Goal: Task Accomplishment & Management: Manage account settings

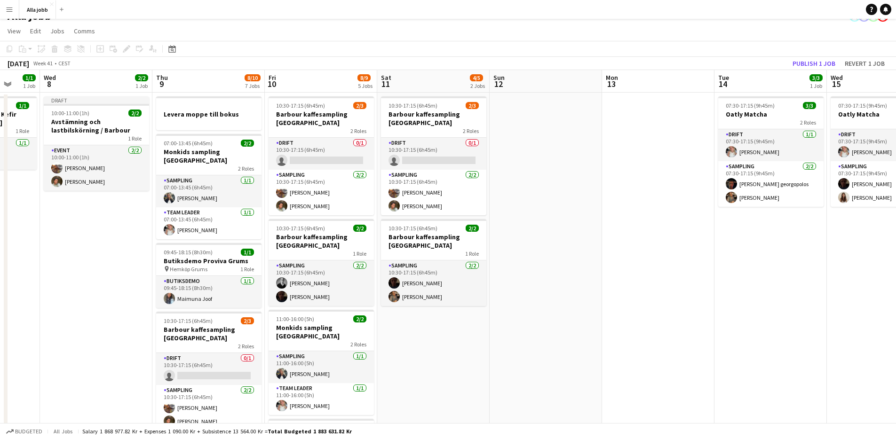
scroll to position [0, 197]
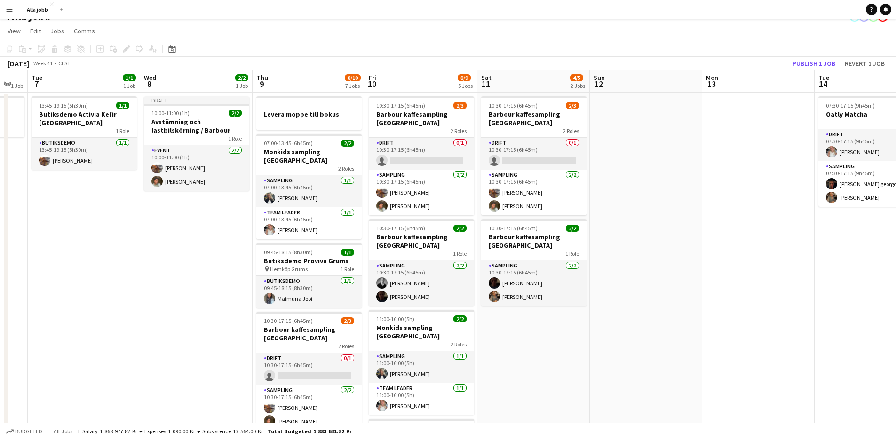
drag, startPoint x: 325, startPoint y: 310, endPoint x: 230, endPoint y: 311, distance: 94.6
click at [230, 311] on app-calendar-viewport "Sun 5 1 Job Mon 6 1 Job Tue 7 1/1 1 Job Wed 8 2/2 1 Job Thu 9 8/10 7 Jobs Fri 1…" at bounding box center [448, 392] width 896 height 645
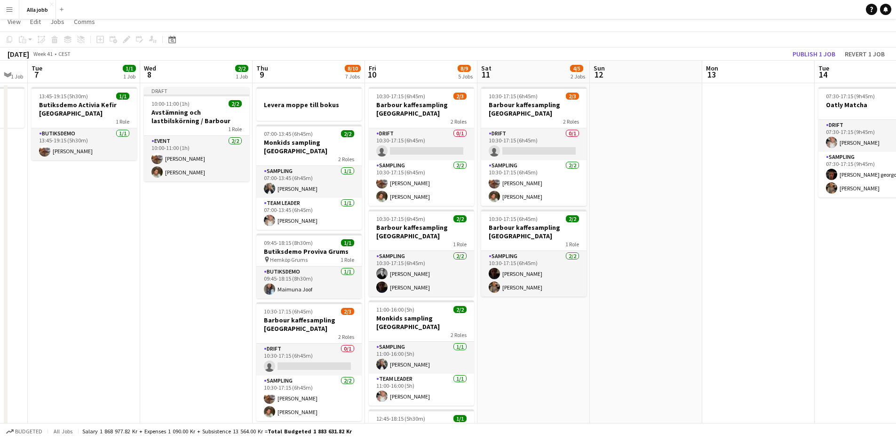
scroll to position [0, 0]
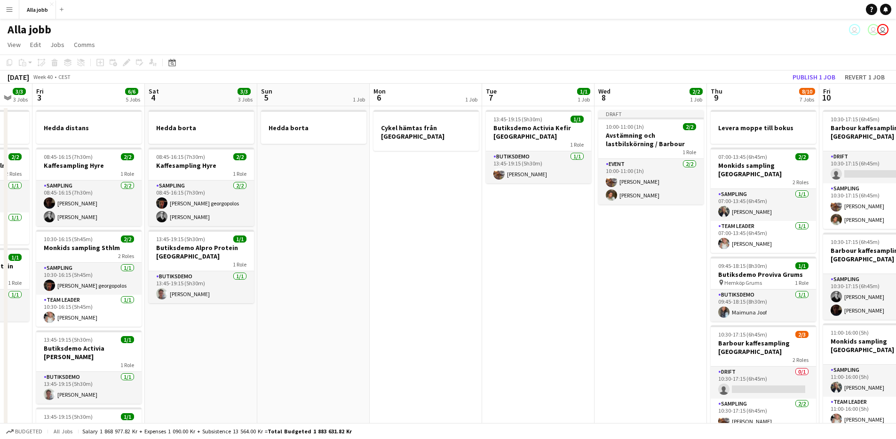
drag, startPoint x: 439, startPoint y: 325, endPoint x: 649, endPoint y: 330, distance: 209.4
click at [672, 332] on app-calendar-viewport "Wed 1 12/15 2 Jobs Thu 2 3/3 3 Jobs Fri 3 6/6 5 Jobs Sat 4 3/3 3 Jobs Sun 5 1 J…" at bounding box center [448, 406] width 896 height 645
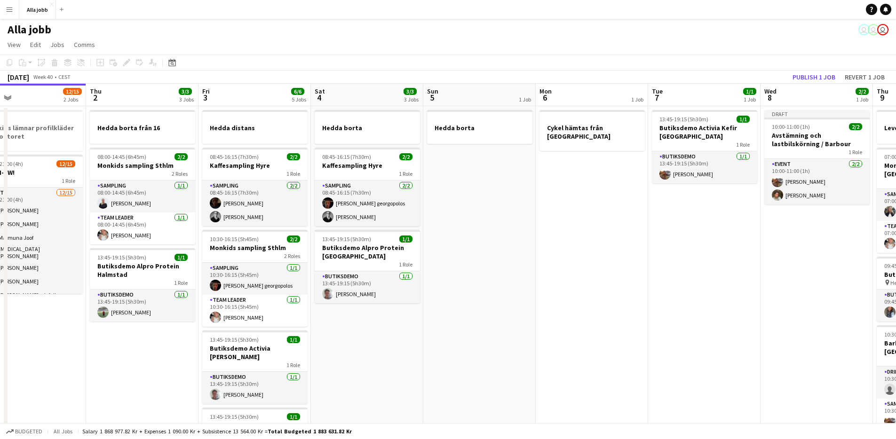
drag, startPoint x: 477, startPoint y: 306, endPoint x: 610, endPoint y: 306, distance: 132.6
click at [610, 306] on app-calendar-viewport "Mon 29 2/2 4 Jobs Tue 30 1/1 3 Jobs Wed 1 12/15 2 Jobs Thu 2 3/3 3 Jobs Fri 3 6…" at bounding box center [448, 406] width 896 height 645
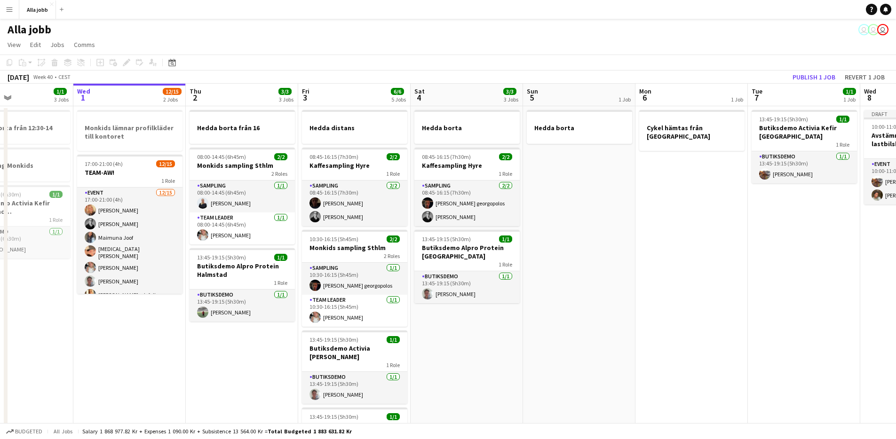
scroll to position [0, 269]
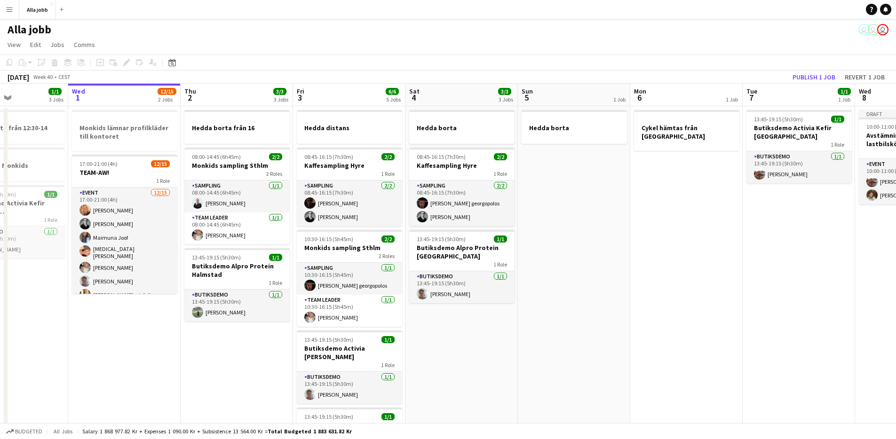
drag, startPoint x: 620, startPoint y: 307, endPoint x: 612, endPoint y: 307, distance: 7.5
click at [612, 307] on app-calendar-viewport "Sun 28 2/2 1 Job Mon 29 2/2 4 Jobs Tue 30 1/1 3 Jobs Wed 1 12/15 2 Jobs Thu 2 3…" at bounding box center [448, 406] width 896 height 645
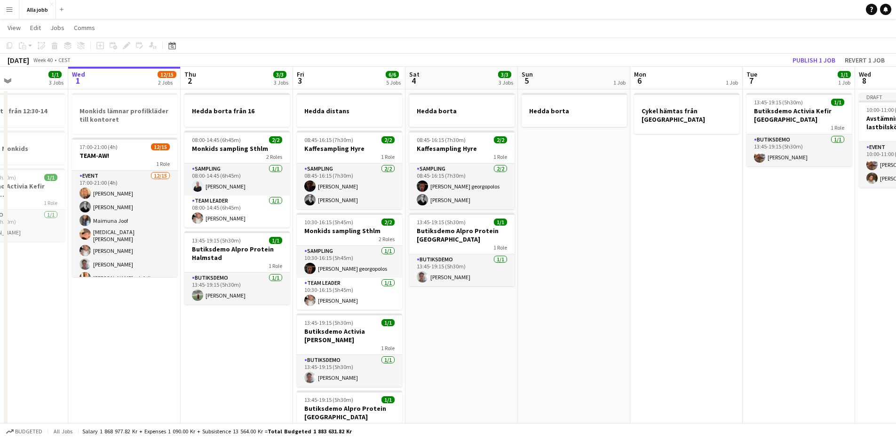
scroll to position [9, 0]
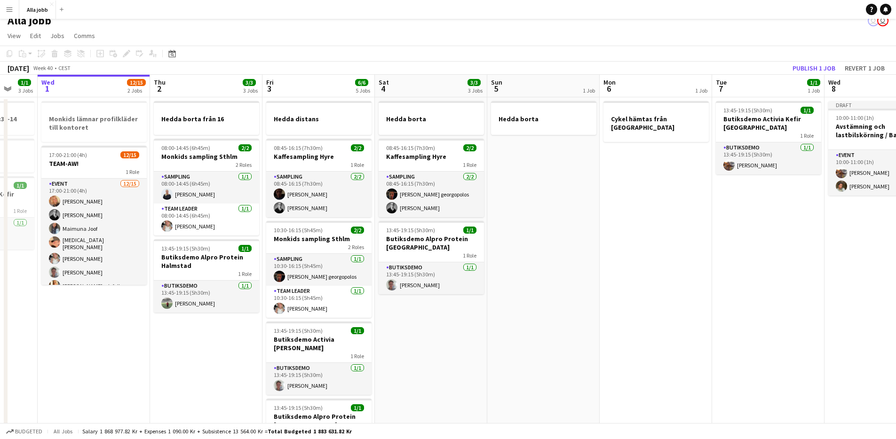
drag, startPoint x: 219, startPoint y: 410, endPoint x: 198, endPoint y: 407, distance: 21.3
click at [198, 407] on app-calendar-viewport "Sun 28 2/2 1 Job Mon 29 2/2 4 Jobs Tue 30 1/1 3 Jobs Wed 1 12/15 2 Jobs Thu 2 3…" at bounding box center [448, 397] width 896 height 645
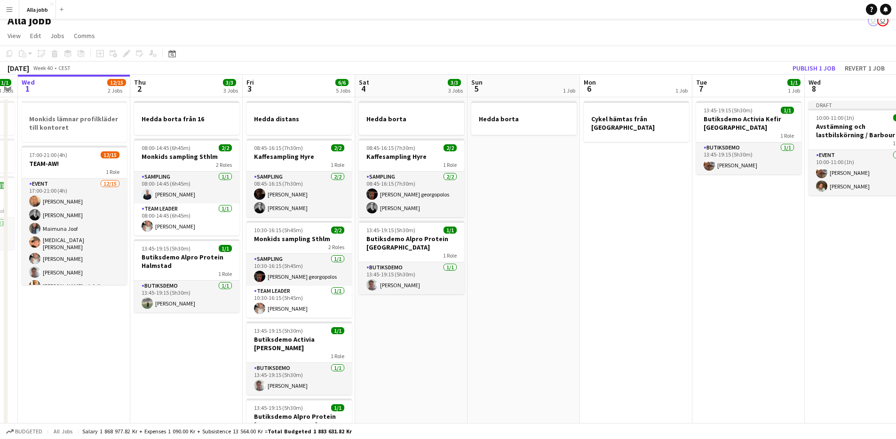
scroll to position [0, 330]
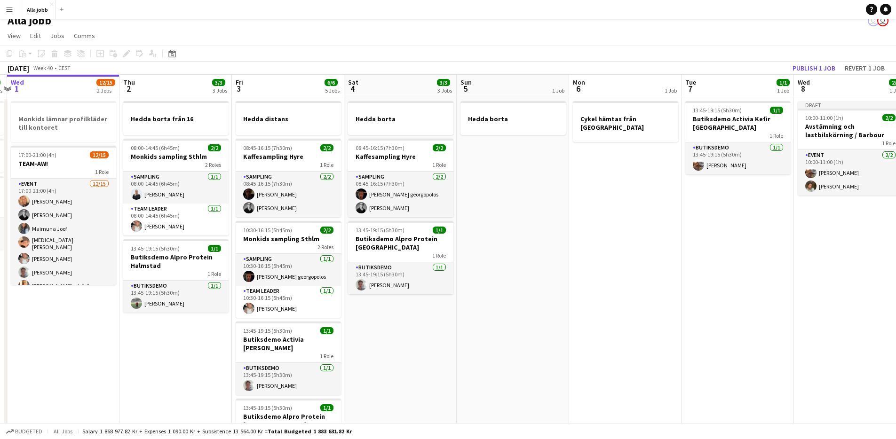
drag, startPoint x: 211, startPoint y: 384, endPoint x: 183, endPoint y: 385, distance: 28.2
click at [183, 385] on app-calendar-viewport "Sun 28 2/2 1 Job Mon 29 2/2 4 Jobs Tue 30 1/1 3 Jobs Wed 1 12/15 2 Jobs Thu 2 3…" at bounding box center [448, 397] width 896 height 645
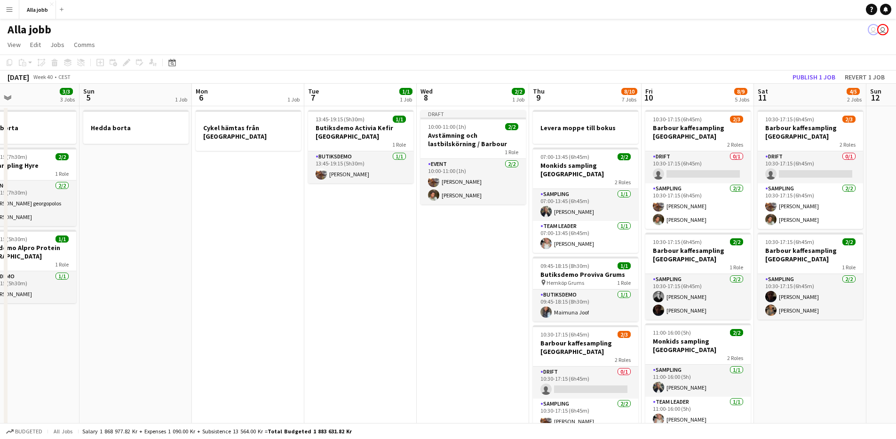
drag, startPoint x: 477, startPoint y: 341, endPoint x: 100, endPoint y: 341, distance: 377.2
click at [100, 341] on app-calendar-viewport "Wed 1 12/15 2 Jobs Thu 2 3/3 3 Jobs Fri 3 6/6 5 Jobs Sat 4 3/3 3 Jobs Sun 5 1 J…" at bounding box center [448, 406] width 896 height 645
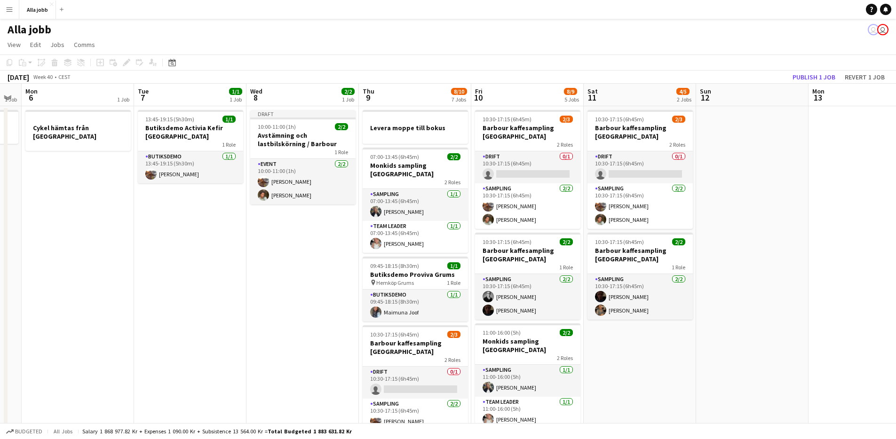
drag, startPoint x: 240, startPoint y: 320, endPoint x: 67, endPoint y: 345, distance: 174.4
click at [68, 348] on app-calendar-viewport "Fri 3 6/6 5 Jobs Sat 4 3/3 3 Jobs Sun 5 1 Job Mon 6 1 Job Tue 7 1/1 1 Job Wed 8…" at bounding box center [448, 406] width 896 height 645
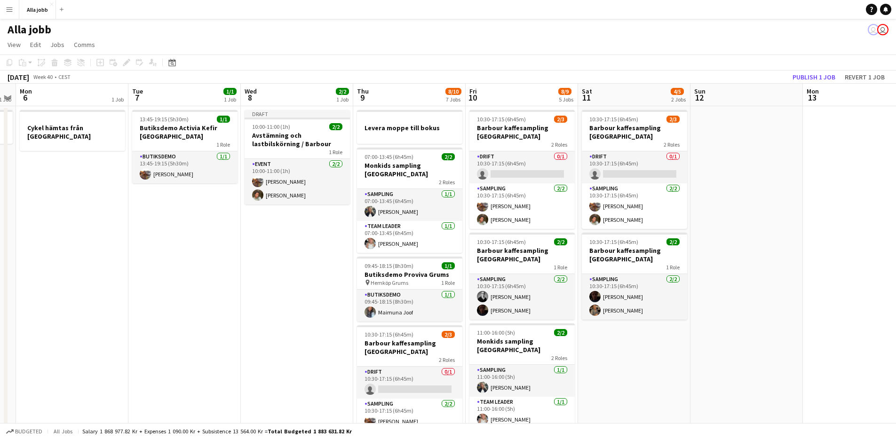
click at [287, 272] on app-date-cell "Draft 10:00-11:00 (1h) 2/2 Avstämning och lastbilskörning / Barbour 1 Role Even…" at bounding box center [297, 417] width 112 height 622
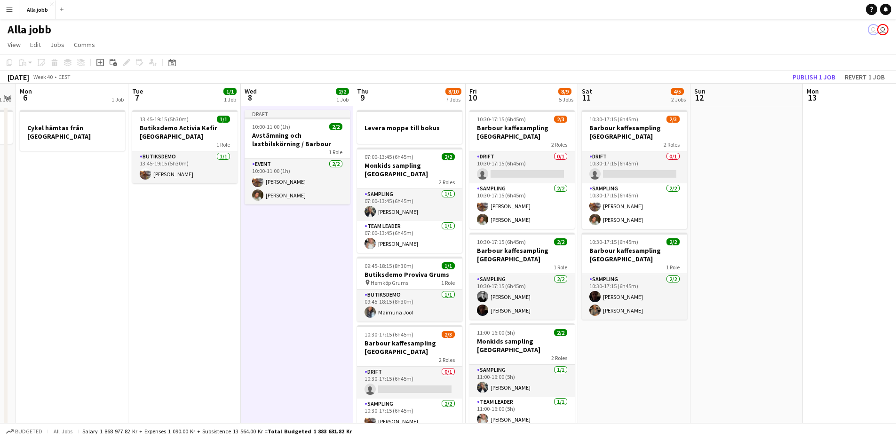
click at [291, 273] on app-date-cell "Draft 10:00-11:00 (1h) 2/2 Avstämning och lastbilskörning / Barbour 1 Role Even…" at bounding box center [297, 417] width 112 height 622
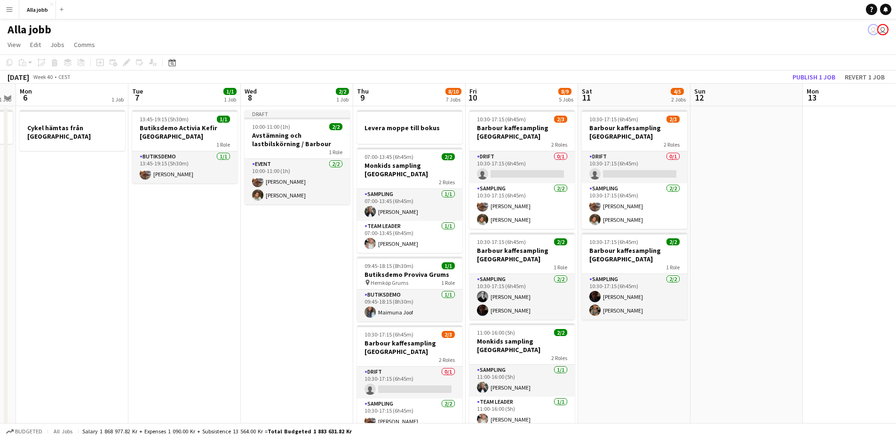
click at [291, 273] on app-date-cell "Draft 10:00-11:00 (1h) 2/2 Avstämning och lastbilskörning / Barbour 1 Role Even…" at bounding box center [297, 417] width 112 height 622
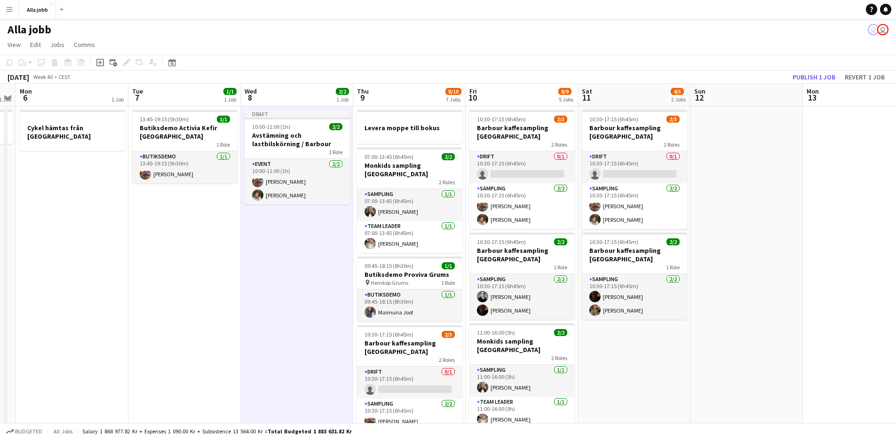
click at [289, 276] on app-date-cell "Draft 10:00-11:00 (1h) 2/2 Avstämning och lastbilskörning / Barbour 1 Role Even…" at bounding box center [297, 417] width 112 height 622
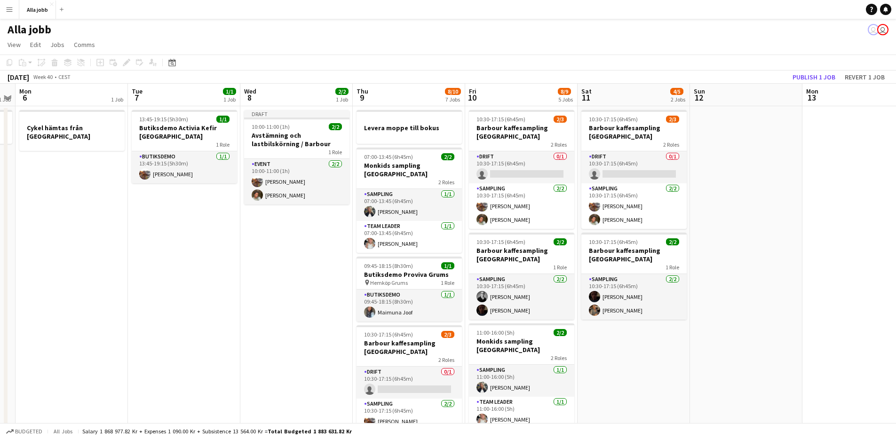
click at [295, 273] on app-date-cell "Draft 10:00-11:00 (1h) 2/2 Avstämning och lastbilskörning / Barbour 1 Role Even…" at bounding box center [296, 417] width 112 height 622
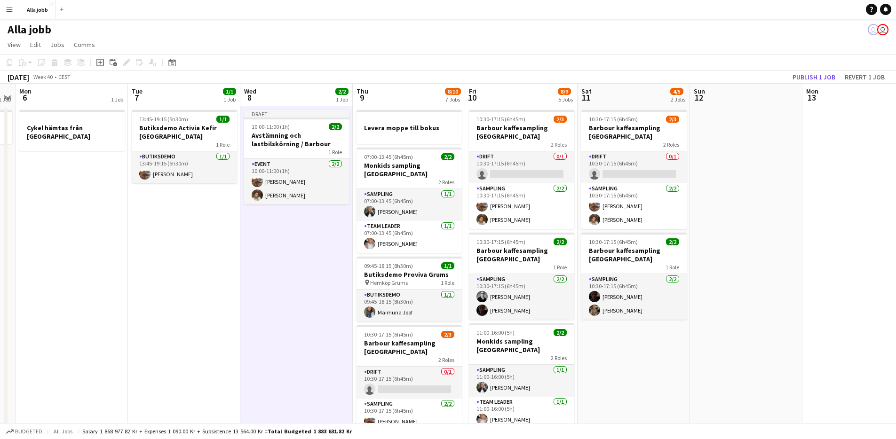
scroll to position [0, 323]
click at [292, 275] on app-date-cell "Draft 10:00-11:00 (1h) 2/2 Avstämning och lastbilskörning / Barbour 1 Role Even…" at bounding box center [295, 417] width 112 height 622
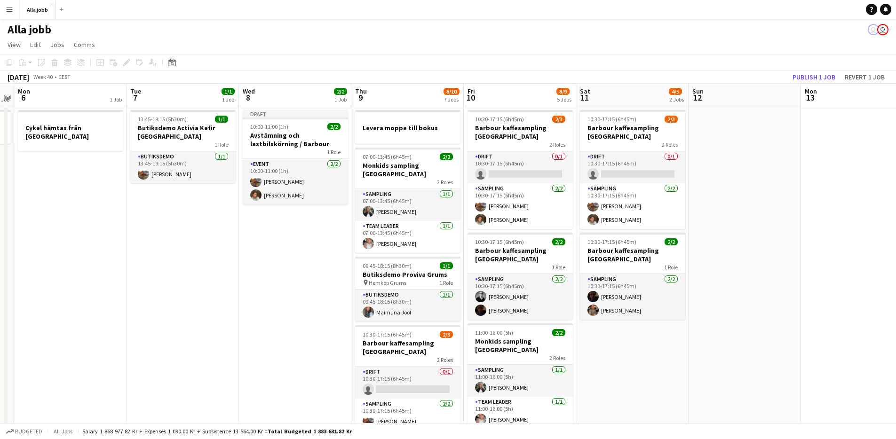
click at [256, 285] on app-date-cell "Draft 10:00-11:00 (1h) 2/2 Avstämning och lastbilskörning / Barbour 1 Role Even…" at bounding box center [295, 417] width 112 height 622
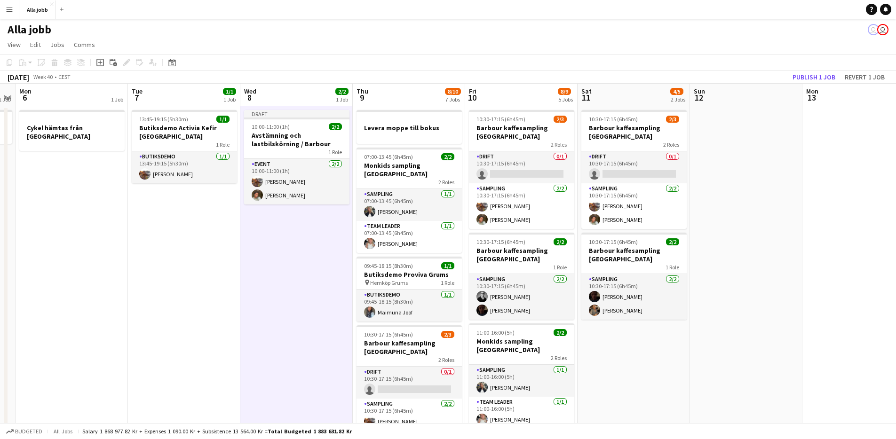
click at [256, 285] on app-date-cell "Draft 10:00-11:00 (1h) 2/2 Avstämning och lastbilskörning / Barbour 1 Role Even…" at bounding box center [296, 417] width 112 height 622
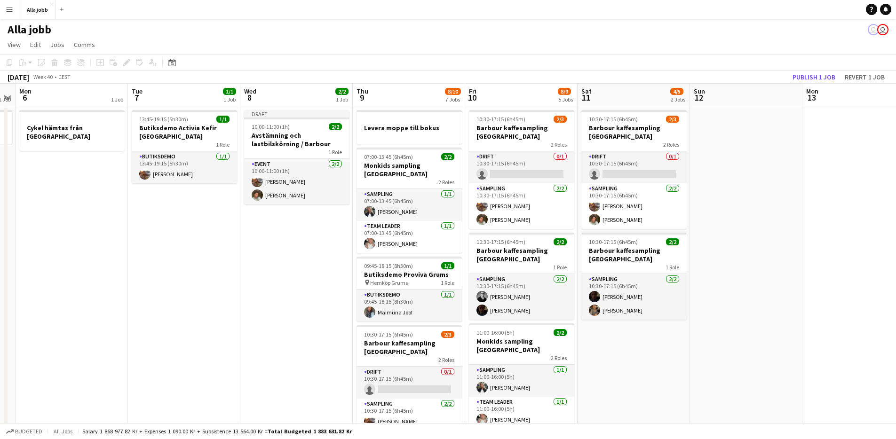
click at [256, 285] on app-date-cell "Draft 10:00-11:00 (1h) 2/2 Avstämning och lastbilskörning / Barbour 1 Role Even…" at bounding box center [296, 417] width 112 height 622
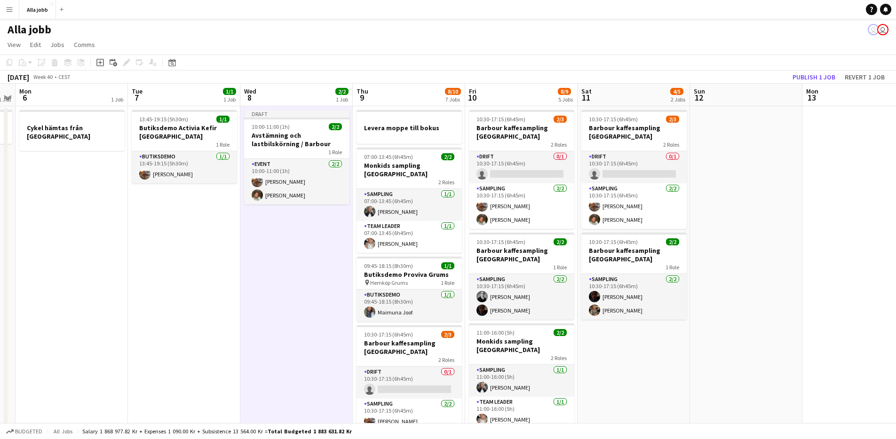
click at [240, 280] on app-date-cell "Draft 10:00-11:00 (1h) 2/2 Avstämning och lastbilskörning / Barbour 1 Role Even…" at bounding box center [296, 417] width 112 height 622
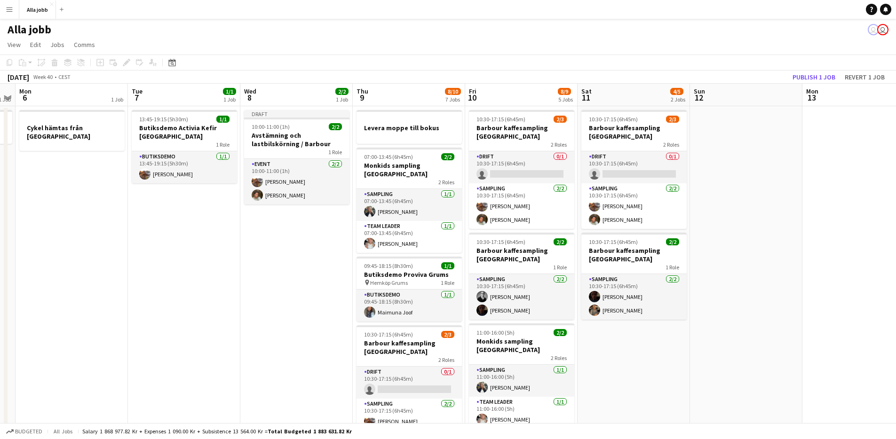
click at [222, 278] on app-date-cell "13:45-19:15 (5h30m) 1/1 Butiksdemo Activia Kefir Stockholm 1 Role Butiksdemo [D…" at bounding box center [184, 417] width 112 height 622
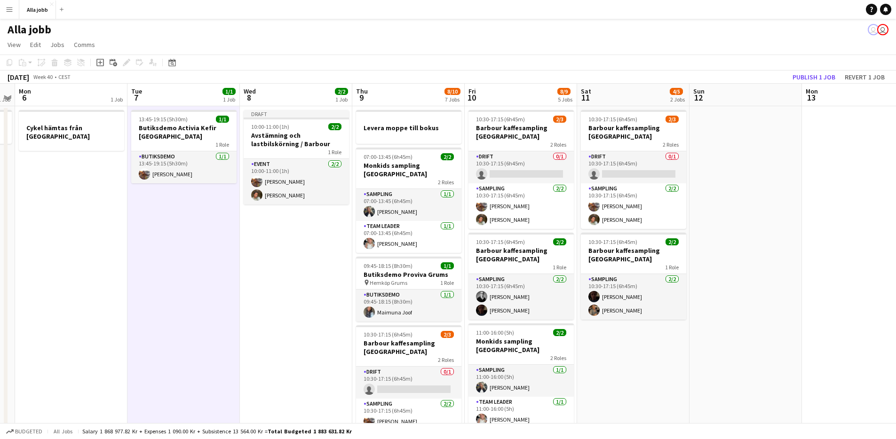
click at [222, 278] on app-date-cell "13:45-19:15 (5h30m) 1/1 Butiksdemo Activia Kefir Stockholm 1 Role Butiksdemo [D…" at bounding box center [183, 417] width 112 height 622
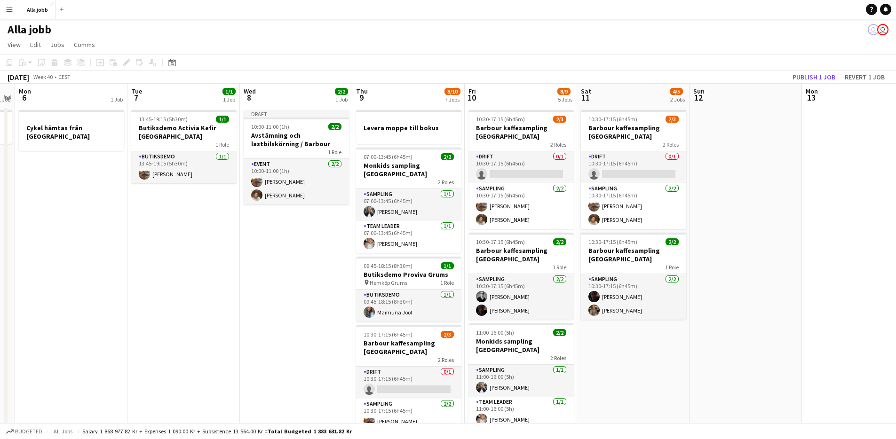
click at [262, 278] on app-date-cell "Draft 10:00-11:00 (1h) 2/2 Avstämning och lastbilskörning / Barbour 1 Role Even…" at bounding box center [296, 417] width 112 height 622
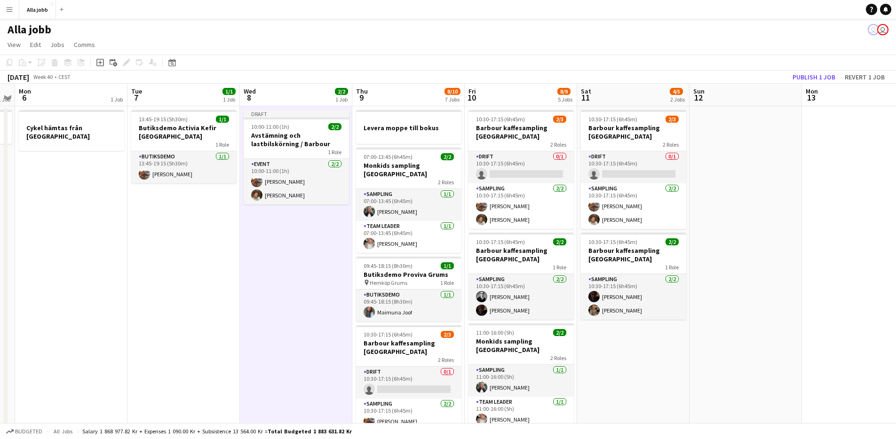
click at [282, 264] on app-date-cell "Draft 10:00-11:00 (1h) 2/2 Avstämning och lastbilskörning / Barbour 1 Role Even…" at bounding box center [296, 417] width 112 height 622
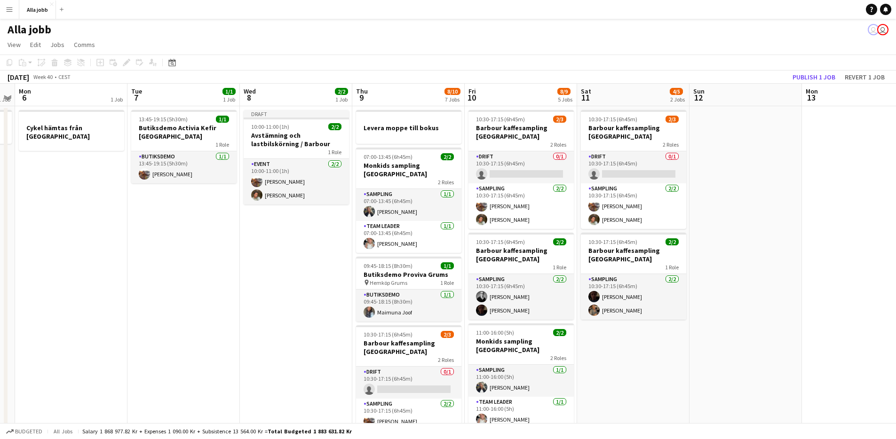
click at [266, 266] on app-date-cell "Draft 10:00-11:00 (1h) 2/2 Avstämning och lastbilskörning / Barbour 1 Role Even…" at bounding box center [296, 417] width 112 height 622
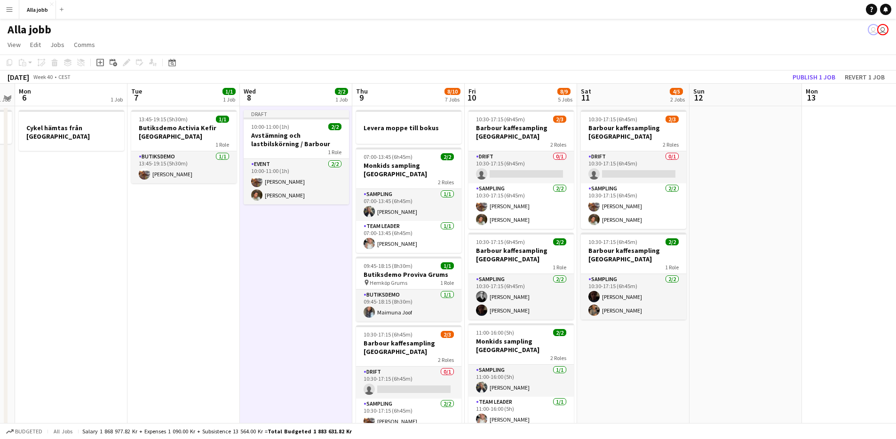
scroll to position [44, 0]
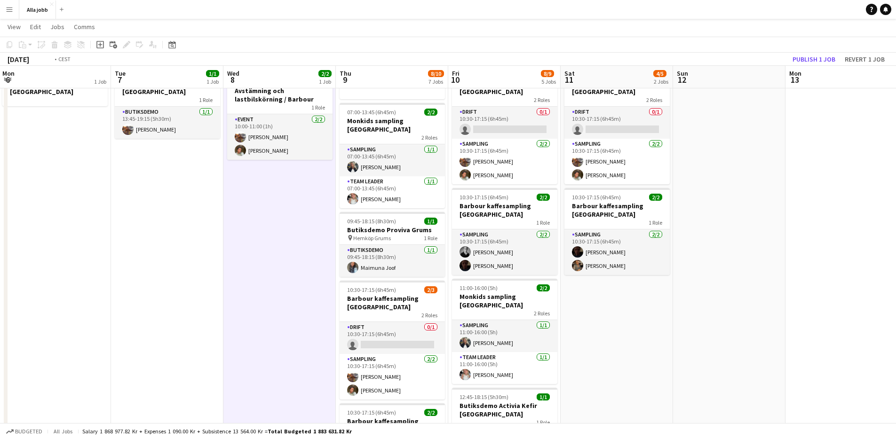
drag, startPoint x: 259, startPoint y: 244, endPoint x: 244, endPoint y: 256, distance: 19.4
click at [247, 255] on app-calendar-viewport "Fri 3 6/6 5 Jobs Sat 4 3/3 3 Jobs Sun 5 1 Job Mon 6 1 Job Tue 7 1/1 1 Job Wed 8…" at bounding box center [448, 338] width 896 height 691
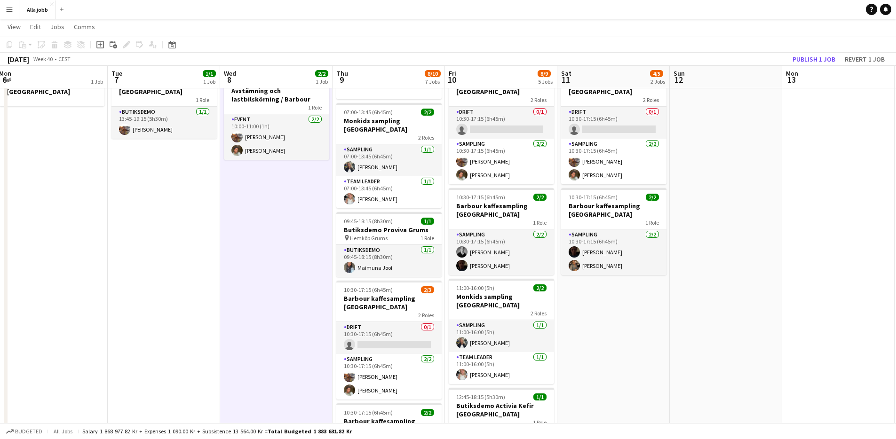
click at [110, 232] on app-date-cell "13:45-19:15 (5h30m) 1/1 Butiksdemo Activia Kefir Stockholm 1 Role Butiksdemo [D…" at bounding box center [164, 373] width 112 height 622
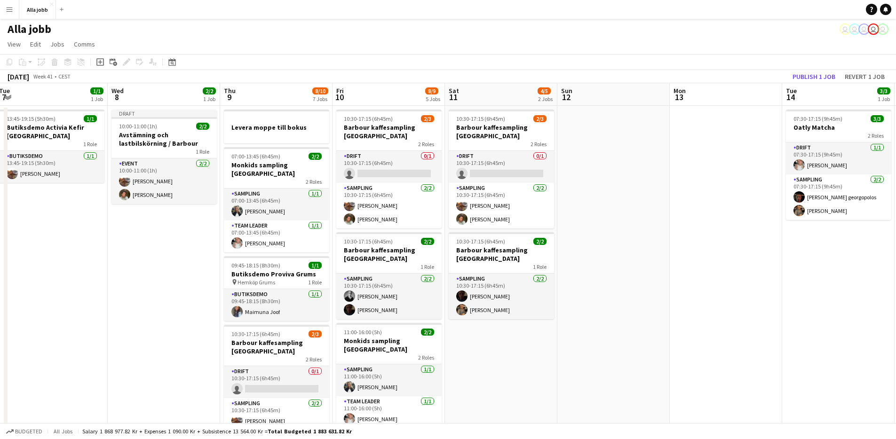
scroll to position [0, 0]
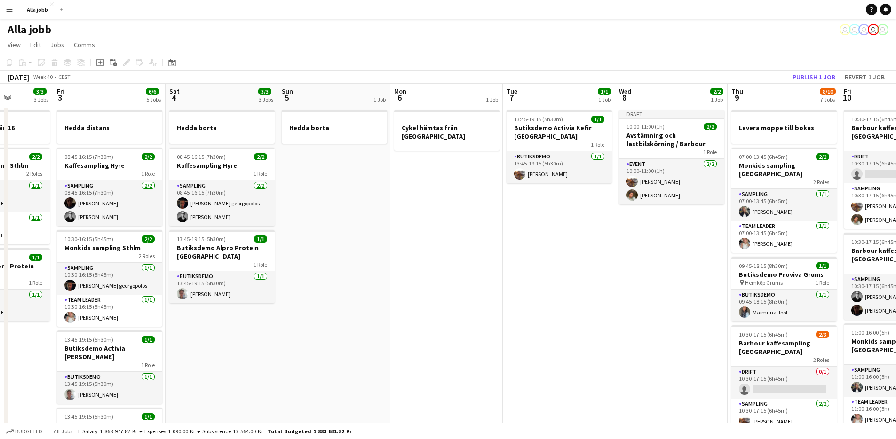
drag, startPoint x: 225, startPoint y: 304, endPoint x: 690, endPoint y: 327, distance: 465.8
click at [690, 327] on app-calendar-viewport "Tue 30 1/1 3 Jobs Wed 1 12/15 2 Jobs Thu 2 3/3 3 Jobs Fri 3 6/6 5 Jobs Sat 4 3/…" at bounding box center [448, 406] width 896 height 645
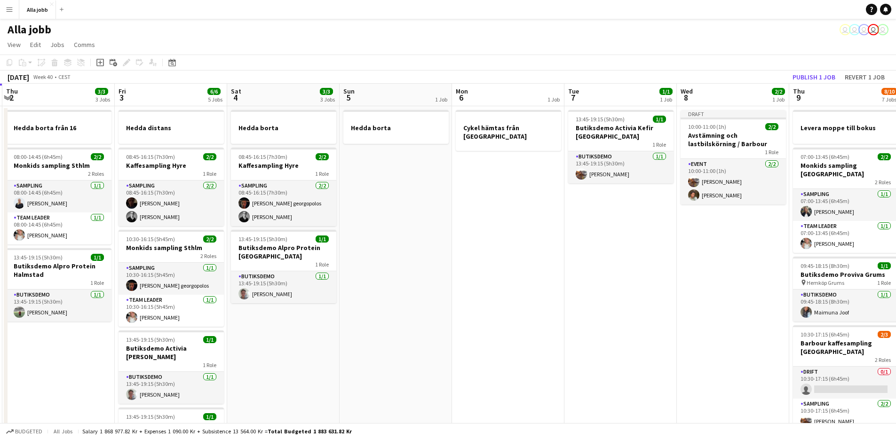
drag, startPoint x: 610, startPoint y: 341, endPoint x: 858, endPoint y: 333, distance: 248.0
click at [860, 333] on app-calendar-viewport "Tue 30 1/1 3 Jobs Wed 1 12/15 2 Jobs Thu 2 3/3 3 Jobs Fri 3 6/6 5 Jobs Sat 4 3/…" at bounding box center [448, 406] width 896 height 645
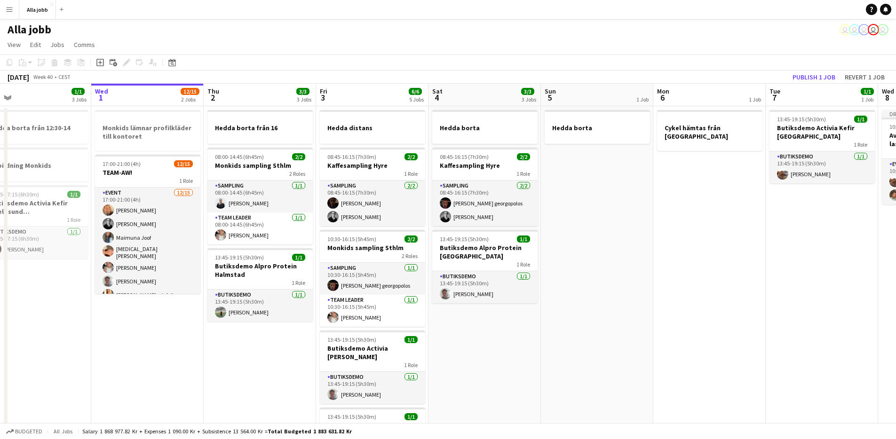
scroll to position [0, 268]
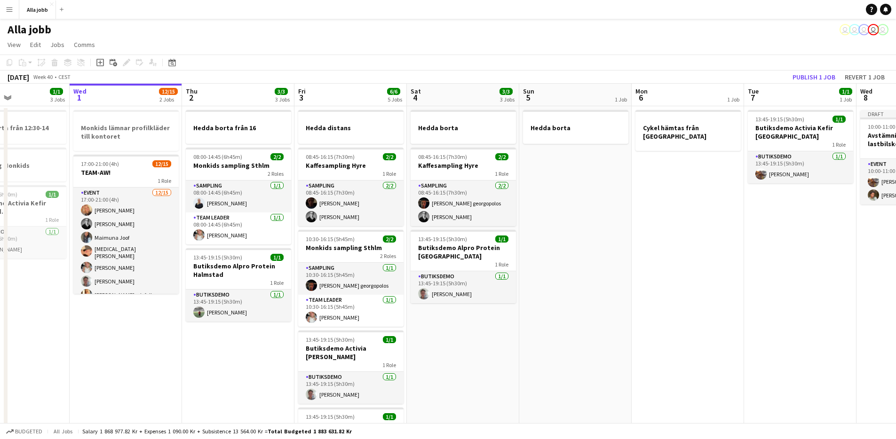
drag, startPoint x: 589, startPoint y: 343, endPoint x: 556, endPoint y: 339, distance: 32.7
click at [556, 341] on app-calendar-viewport "Sun 28 2/2 1 Job Mon 29 2/2 4 Jobs Tue 30 1/1 3 Jobs Wed 1 12/15 2 Jobs Thu 2 3…" at bounding box center [448, 406] width 896 height 645
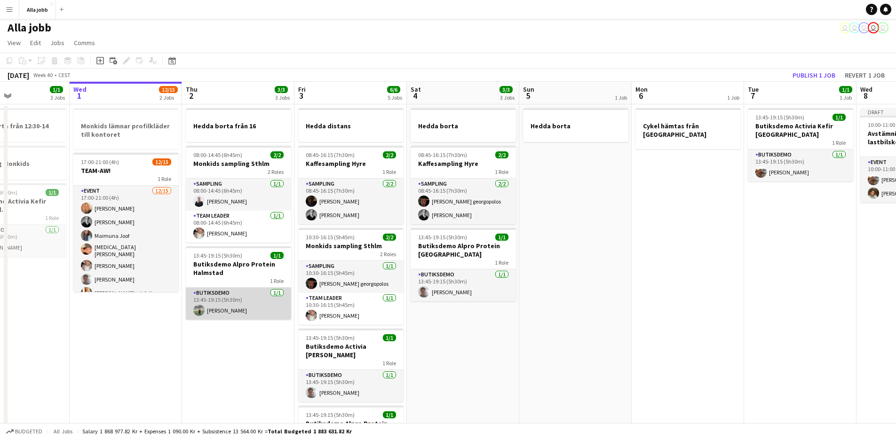
click at [224, 310] on app-card-role "Butiksdemo [DATE] 13:45-19:15 (5h30m) [PERSON_NAME]" at bounding box center [238, 304] width 105 height 32
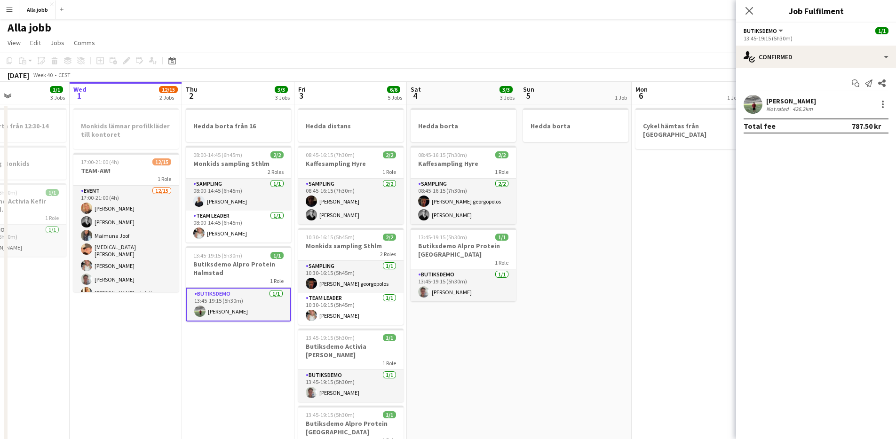
click at [780, 105] on div "Not rated" at bounding box center [778, 108] width 24 height 7
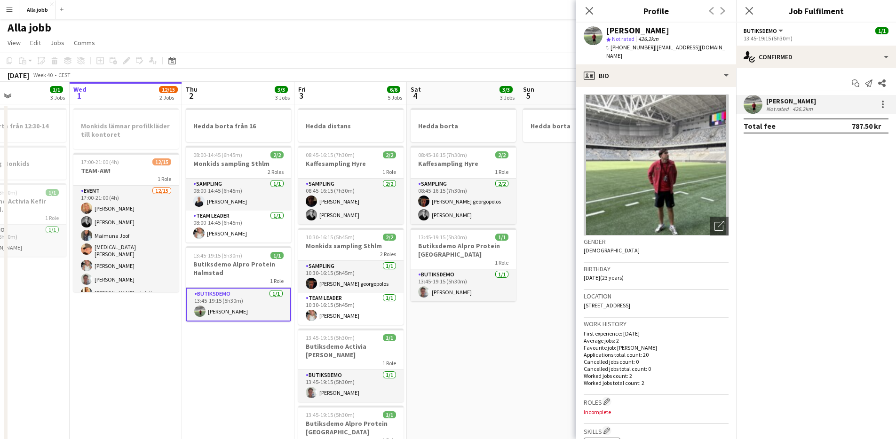
click at [525, 358] on app-date-cell "Hedda borta" at bounding box center [575, 415] width 112 height 622
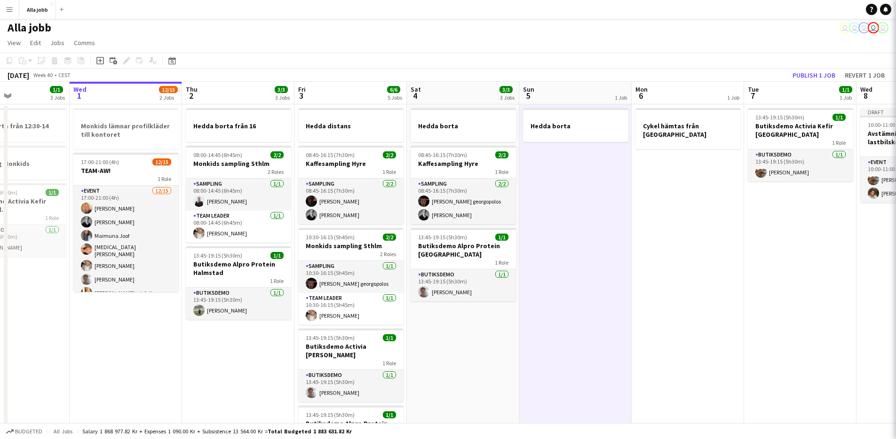
scroll to position [0, 267]
click at [535, 351] on app-date-cell "Hedda borta" at bounding box center [576, 415] width 112 height 622
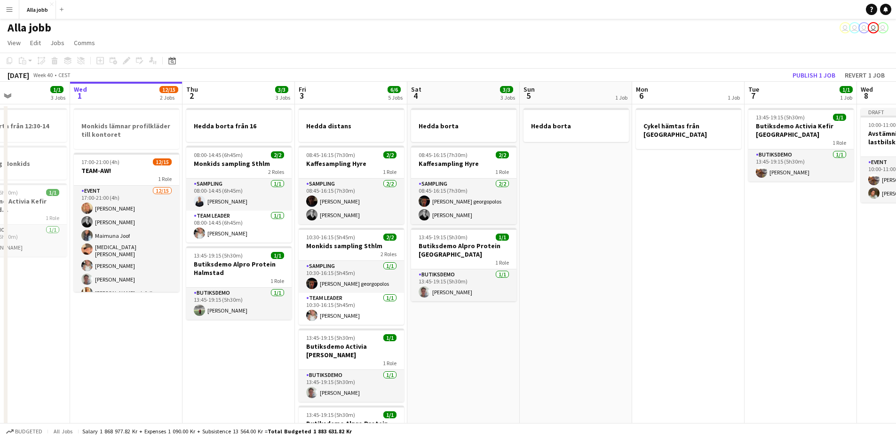
click at [489, 353] on app-date-cell "Hedda borta 08:45-16:15 (7h30m) 2/2 Kaffesampling Hyre 1 Role Sampling [DATE] 0…" at bounding box center [463, 415] width 112 height 622
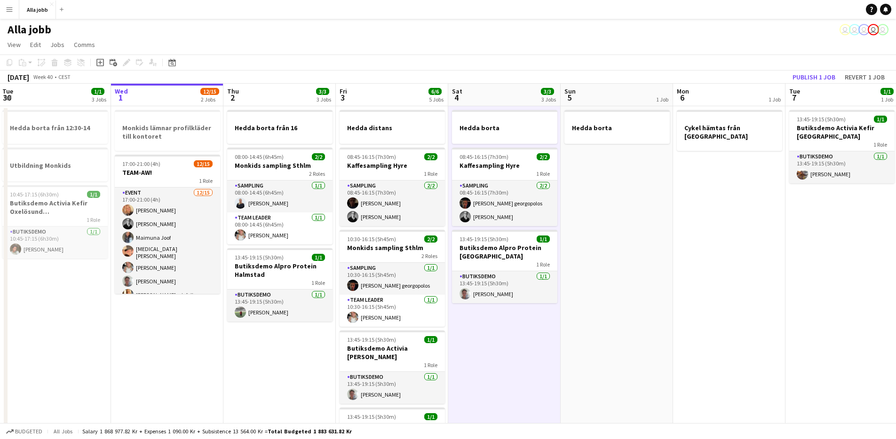
scroll to position [0, 214]
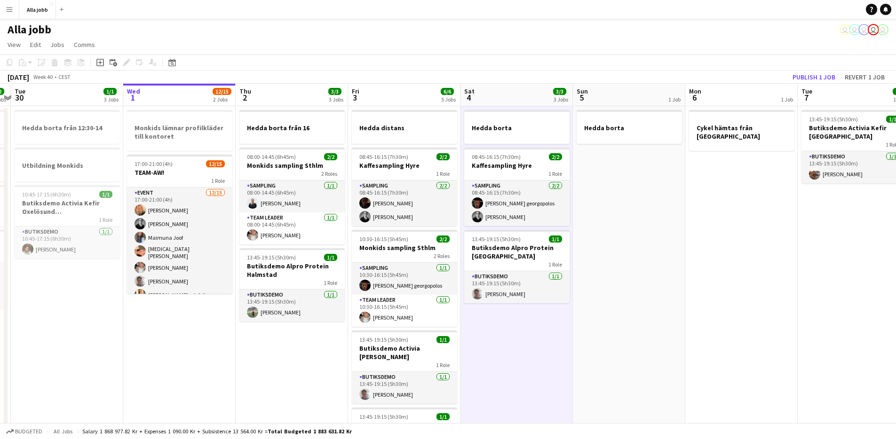
drag, startPoint x: 459, startPoint y: 342, endPoint x: 497, endPoint y: 343, distance: 38.1
click at [512, 344] on app-calendar-viewport "Sun 28 2/2 1 Job Mon 29 2/2 4 Jobs Tue 30 1/1 3 Jobs Wed 1 12/15 2 Jobs Thu 2 3…" at bounding box center [448, 406] width 896 height 645
click at [303, 380] on app-date-cell "Hedda borta från 16 08:00-14:45 (6h45m) 2/2 Monkids sampling Sthlm 2 Roles Samp…" at bounding box center [292, 417] width 112 height 622
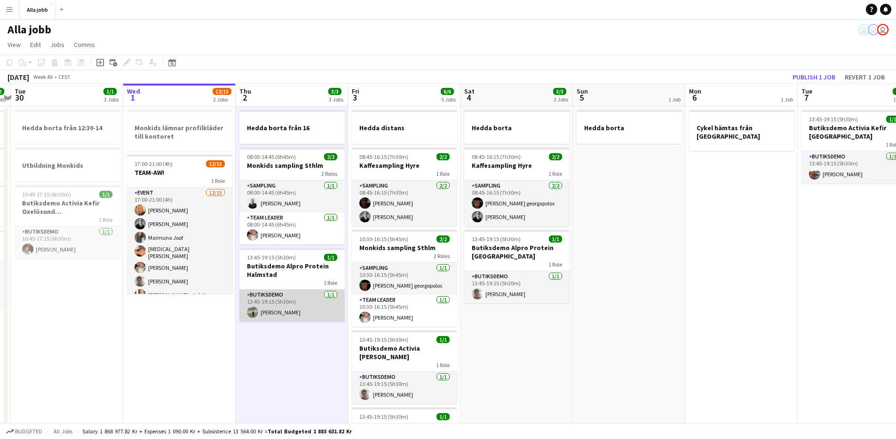
click at [272, 307] on app-card-role "Butiksdemo [DATE] 13:45-19:15 (5h30m) [PERSON_NAME]" at bounding box center [291, 306] width 105 height 32
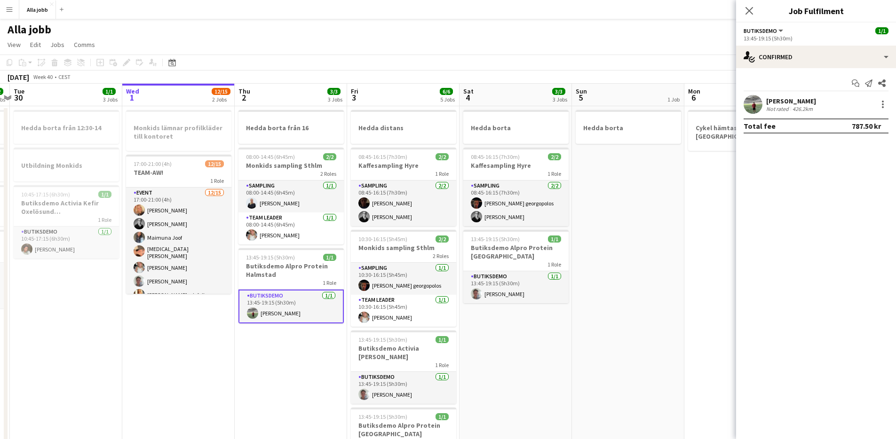
click at [762, 106] on div "[PERSON_NAME] Not rated 426.2km" at bounding box center [816, 104] width 160 height 19
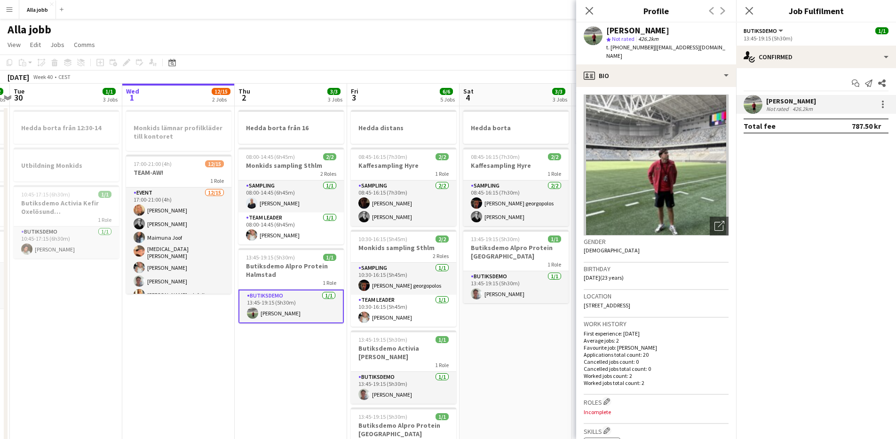
drag, startPoint x: 709, startPoint y: 46, endPoint x: 648, endPoint y: 46, distance: 61.1
click at [647, 46] on div "[PERSON_NAME] star Not rated 426.2km t. [PHONE_NUMBER] | [EMAIL_ADDRESS][DOMAIN…" at bounding box center [656, 44] width 160 height 42
click at [687, 51] on div "t. [PHONE_NUMBER] | [EMAIL_ADDRESS][DOMAIN_NAME]" at bounding box center [667, 51] width 122 height 17
drag, startPoint x: 649, startPoint y: 44, endPoint x: 709, endPoint y: 47, distance: 60.3
click at [709, 47] on div "[PERSON_NAME] star Not rated 426.2km t. [PHONE_NUMBER] | [EMAIL_ADDRESS][DOMAIN…" at bounding box center [656, 44] width 160 height 42
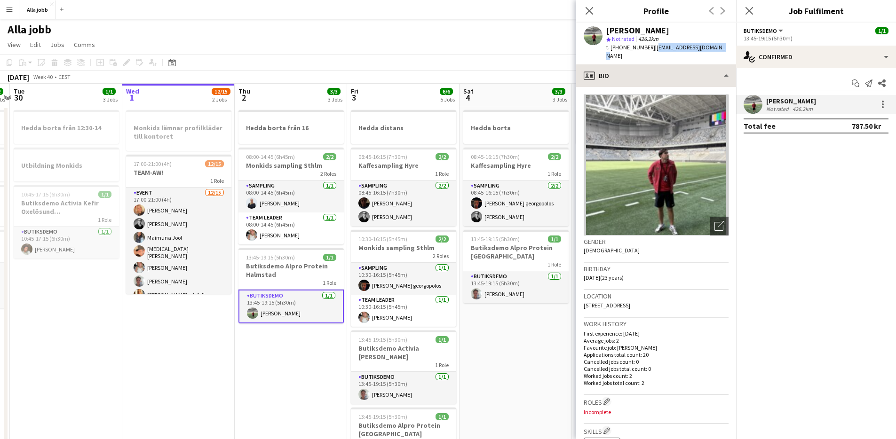
copy span "[EMAIL_ADDRESS][DOMAIN_NAME]"
click at [526, 357] on app-date-cell "Hedda borta 08:45-16:15 (7h30m) 2/2 Kaffesampling Hyre 1 Role Sampling [DATE] 0…" at bounding box center [516, 417] width 112 height 622
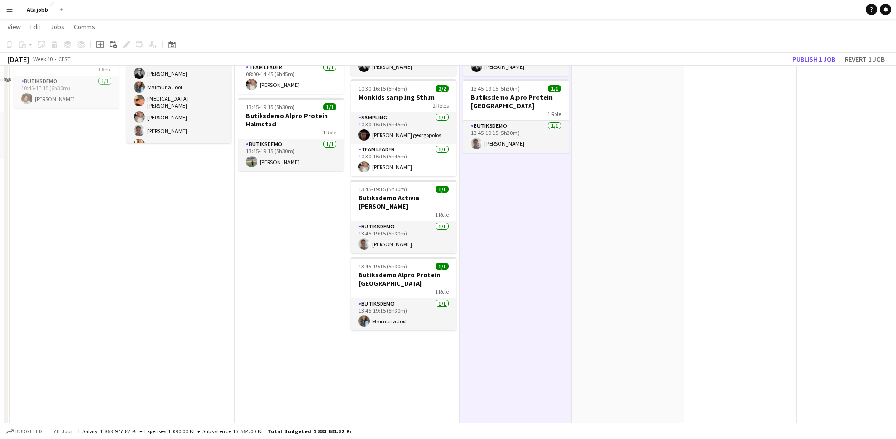
scroll to position [23, 0]
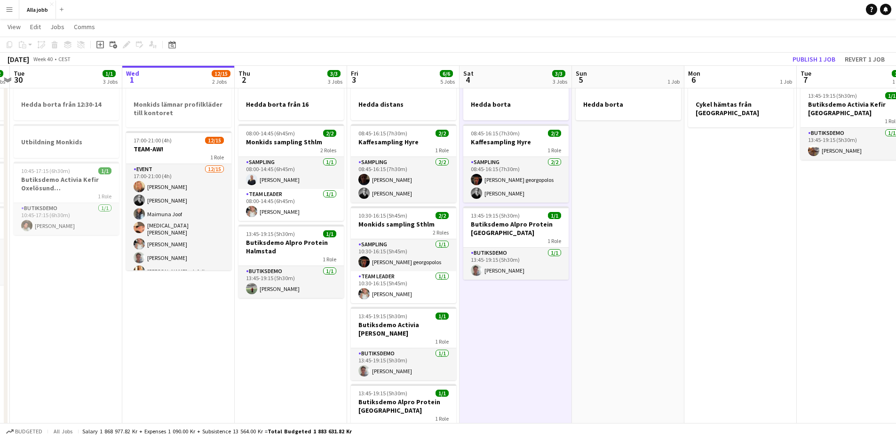
click at [547, 358] on app-date-cell "Hedda borta 08:45-16:15 (7h30m) 2/2 Kaffesampling Hyre 1 Role Sampling [DATE] 0…" at bounding box center [516, 394] width 112 height 622
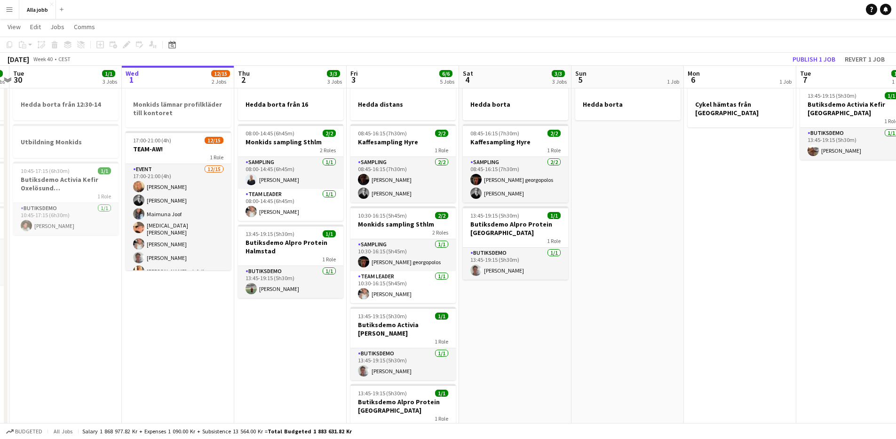
drag, startPoint x: 277, startPoint y: 360, endPoint x: 200, endPoint y: 350, distance: 77.3
click at [272, 360] on app-calendar-viewport "Sun 28 2/2 1 Job Mon 29 2/2 4 Jobs Tue 30 1/1 3 Jobs Wed 1 12/15 2 Jobs Thu 2 3…" at bounding box center [448, 359] width 896 height 691
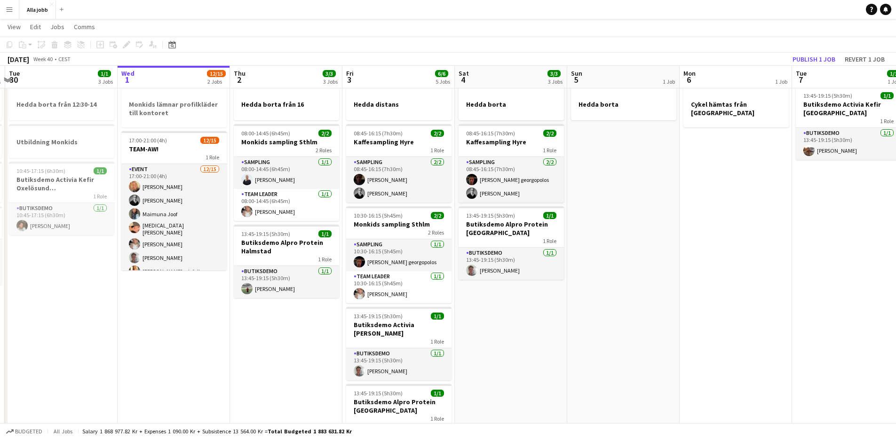
click at [183, 353] on app-date-cell "Monkids lämnar profilkläder till kontoret 17:00-21:00 (4h) 12/15 TEAM-AW! 1 Rol…" at bounding box center [174, 394] width 112 height 622
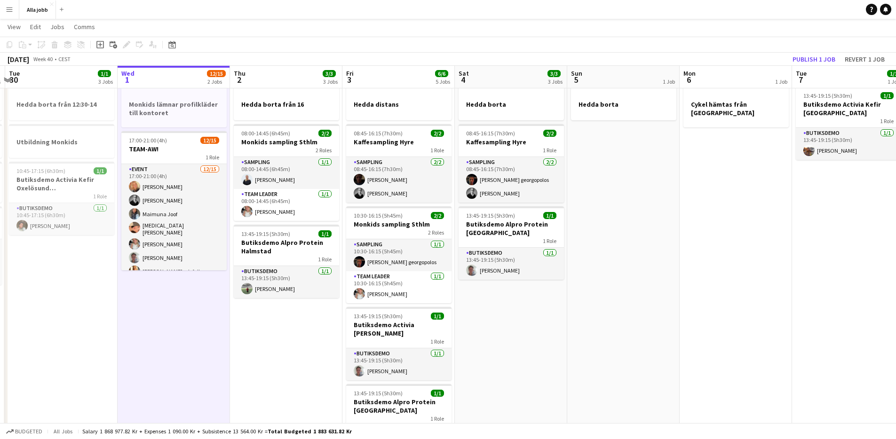
click at [236, 357] on app-date-cell "Hedda borta från 16 08:00-14:45 (6h45m) 2/2 Monkids sampling Sthlm 2 Roles Samp…" at bounding box center [286, 394] width 112 height 622
